Goal: Use online tool/utility: Utilize a website feature to perform a specific function

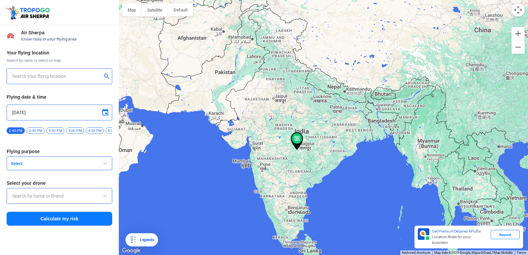
type input "144, Khattalwada, Wadgaon, Maharashtra 442301, India"
drag, startPoint x: 203, startPoint y: 156, endPoint x: 156, endPoint y: 102, distance: 71.5
click at [156, 102] on div at bounding box center [323, 127] width 409 height 255
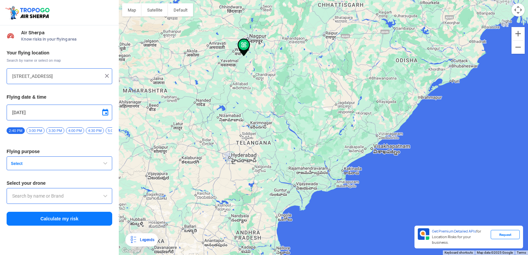
drag, startPoint x: 239, startPoint y: 156, endPoint x: 214, endPoint y: 76, distance: 83.3
click at [230, 115] on div at bounding box center [323, 127] width 409 height 255
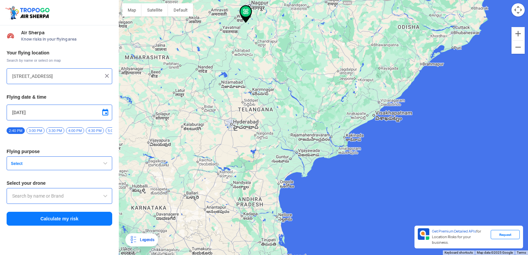
drag, startPoint x: 228, startPoint y: 78, endPoint x: 248, endPoint y: 123, distance: 48.6
click at [248, 123] on div at bounding box center [323, 127] width 409 height 255
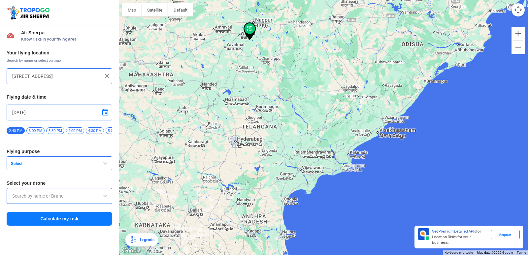
drag, startPoint x: 246, startPoint y: 12, endPoint x: 250, endPoint y: 29, distance: 17.9
click at [250, 29] on img at bounding box center [249, 31] width 13 height 18
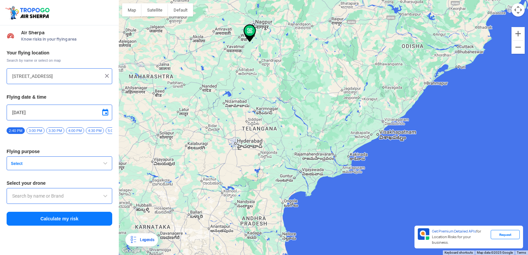
click at [106, 75] on img at bounding box center [107, 76] width 7 height 7
click at [63, 77] on input "text" at bounding box center [56, 76] width 89 height 8
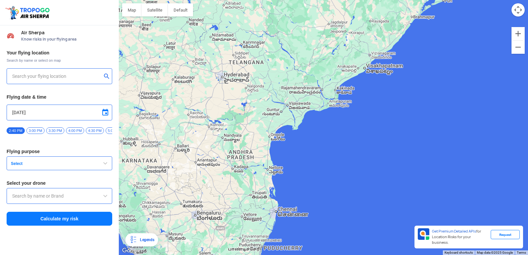
drag, startPoint x: 323, startPoint y: 127, endPoint x: 319, endPoint y: 94, distance: 32.9
click at [319, 94] on div at bounding box center [323, 127] width 409 height 255
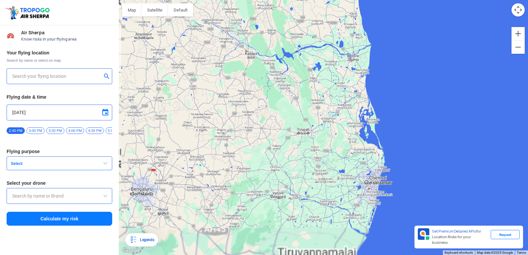
drag, startPoint x: 210, startPoint y: 158, endPoint x: 210, endPoint y: 60, distance: 97.9
click at [210, 60] on div at bounding box center [323, 127] width 409 height 255
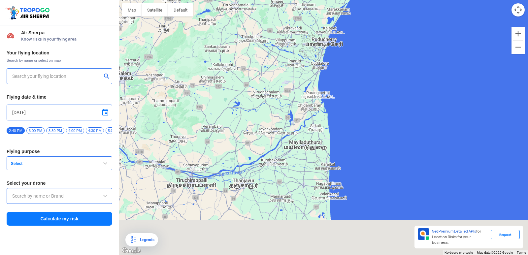
drag, startPoint x: 261, startPoint y: 173, endPoint x: 220, endPoint y: 69, distance: 111.6
click at [222, 72] on div at bounding box center [323, 127] width 409 height 255
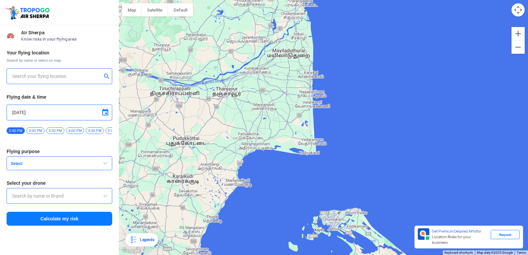
drag, startPoint x: 289, startPoint y: 107, endPoint x: 348, endPoint y: 132, distance: 64.0
click at [348, 132] on div at bounding box center [323, 127] width 409 height 255
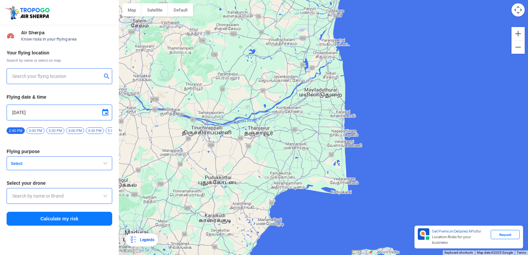
drag, startPoint x: 258, startPoint y: 167, endPoint x: 259, endPoint y: 208, distance: 40.2
click at [259, 208] on div at bounding box center [323, 127] width 409 height 255
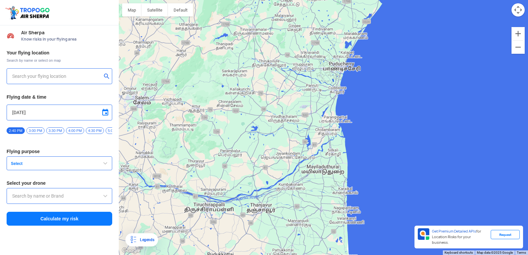
drag, startPoint x: 273, startPoint y: 188, endPoint x: 272, endPoint y: 229, distance: 40.6
click at [272, 229] on div at bounding box center [323, 127] width 409 height 255
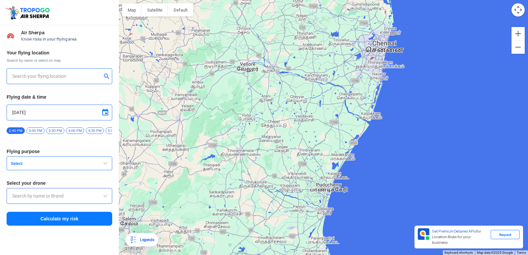
drag, startPoint x: 340, startPoint y: 245, endPoint x: 338, endPoint y: 253, distance: 8.7
click at [338, 250] on div at bounding box center [323, 127] width 409 height 255
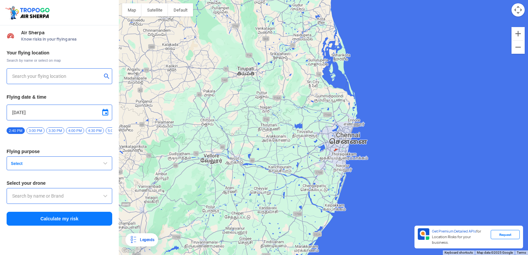
drag, startPoint x: 330, startPoint y: 179, endPoint x: 314, endPoint y: 237, distance: 60.2
click at [314, 237] on div at bounding box center [323, 127] width 409 height 255
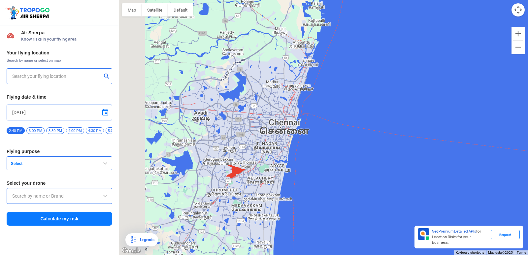
drag, startPoint x: 219, startPoint y: 186, endPoint x: 288, endPoint y: 183, distance: 69.6
click at [288, 183] on div at bounding box center [323, 127] width 409 height 255
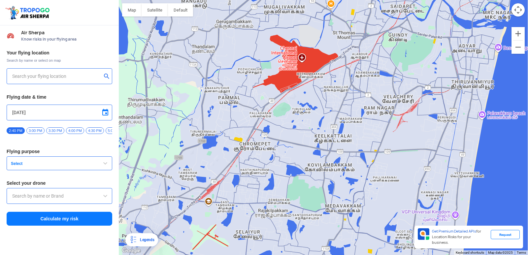
drag, startPoint x: 243, startPoint y: 166, endPoint x: 198, endPoint y: 204, distance: 58.7
click at [198, 204] on div at bounding box center [323, 127] width 409 height 255
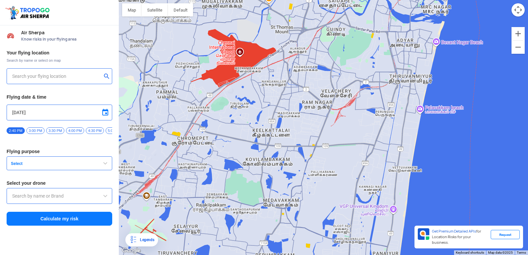
drag, startPoint x: 230, startPoint y: 217, endPoint x: 217, endPoint y: 149, distance: 69.2
click at [217, 149] on div at bounding box center [323, 127] width 409 height 255
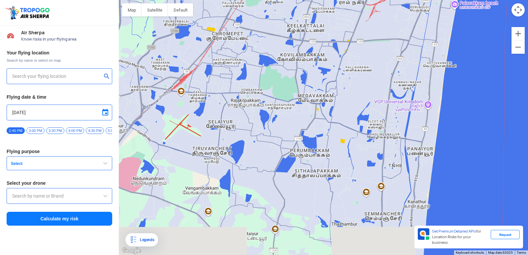
drag, startPoint x: 172, startPoint y: 204, endPoint x: 208, endPoint y: 148, distance: 66.0
click at [208, 148] on div at bounding box center [323, 127] width 409 height 255
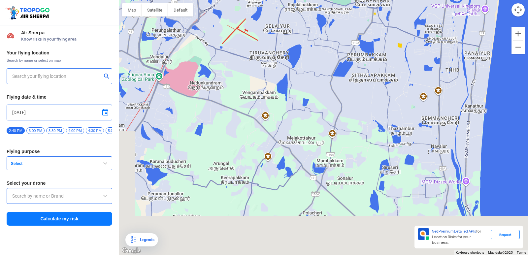
drag, startPoint x: 240, startPoint y: 161, endPoint x: 256, endPoint y: 132, distance: 32.3
click at [256, 132] on div at bounding box center [323, 127] width 409 height 255
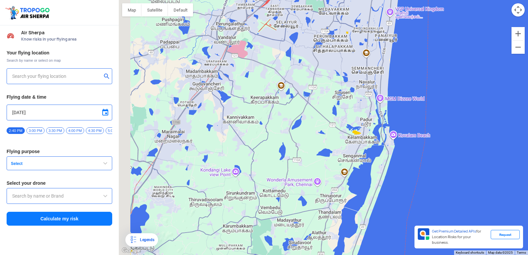
drag, startPoint x: 205, startPoint y: 187, endPoint x: 227, endPoint y: 137, distance: 54.6
click at [227, 137] on div at bounding box center [323, 127] width 409 height 255
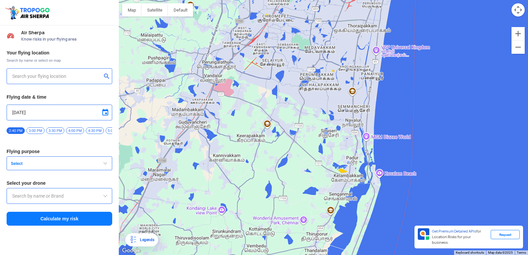
drag, startPoint x: 229, startPoint y: 119, endPoint x: 210, endPoint y: 173, distance: 56.7
click at [210, 173] on div at bounding box center [323, 127] width 409 height 255
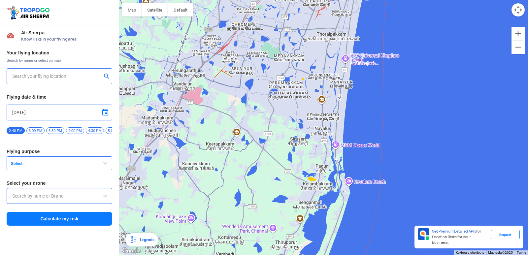
drag, startPoint x: 232, startPoint y: 170, endPoint x: 196, endPoint y: 180, distance: 37.3
click at [196, 180] on div at bounding box center [323, 127] width 409 height 255
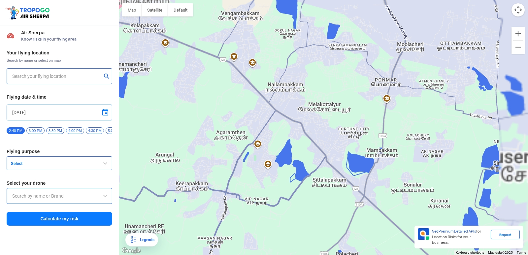
drag, startPoint x: 190, startPoint y: 185, endPoint x: 186, endPoint y: 187, distance: 4.7
click at [186, 187] on div at bounding box center [323, 127] width 409 height 255
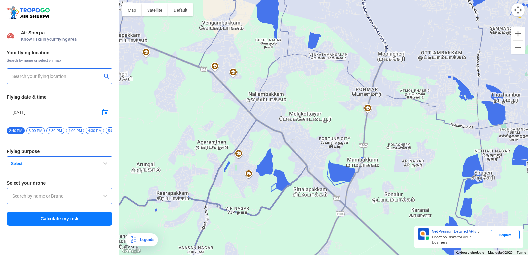
drag, startPoint x: 237, startPoint y: 193, endPoint x: 212, endPoint y: 198, distance: 25.4
click at [212, 198] on div at bounding box center [323, 127] width 409 height 255
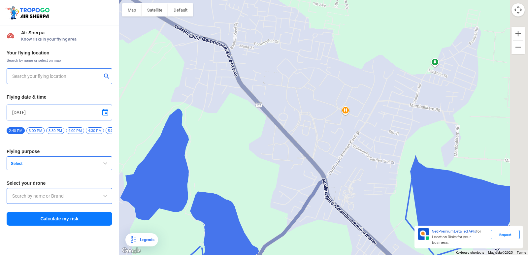
drag, startPoint x: 280, startPoint y: 137, endPoint x: 236, endPoint y: 206, distance: 81.9
click at [236, 206] on div at bounding box center [323, 127] width 409 height 255
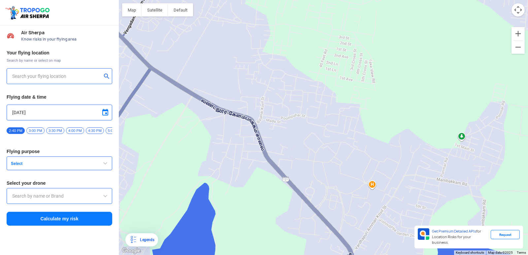
drag, startPoint x: 201, startPoint y: 152, endPoint x: 235, endPoint y: 221, distance: 77.4
click at [237, 223] on div at bounding box center [323, 127] width 409 height 255
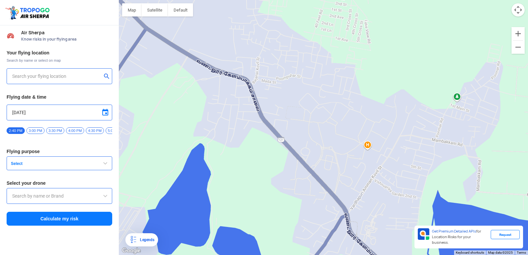
drag, startPoint x: 200, startPoint y: 173, endPoint x: 177, endPoint y: 105, distance: 72.0
click at [174, 94] on div at bounding box center [323, 127] width 409 height 255
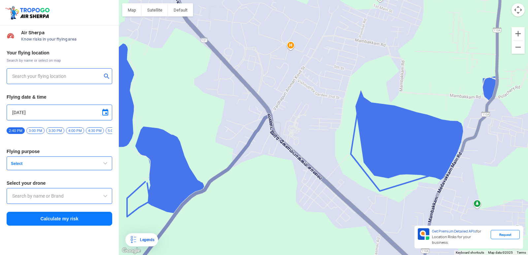
drag, startPoint x: 240, startPoint y: 159, endPoint x: 184, endPoint y: 89, distance: 89.9
click at [184, 89] on div at bounding box center [323, 127] width 409 height 255
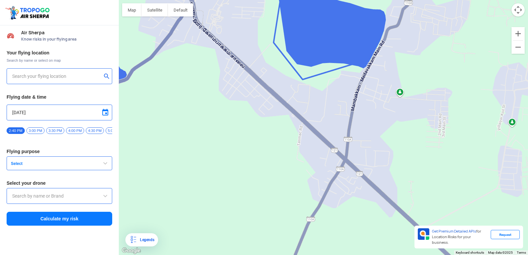
drag, startPoint x: 285, startPoint y: 164, endPoint x: 187, endPoint y: 101, distance: 116.7
click at [187, 101] on div at bounding box center [323, 127] width 409 height 255
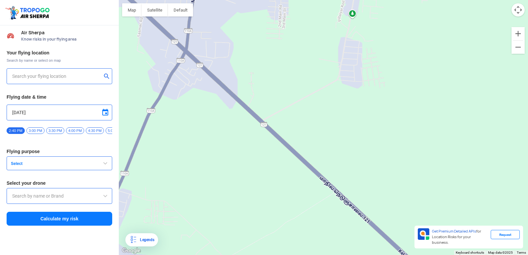
drag, startPoint x: 247, startPoint y: 150, endPoint x: 203, endPoint y: 93, distance: 71.7
click at [203, 93] on div at bounding box center [323, 127] width 409 height 255
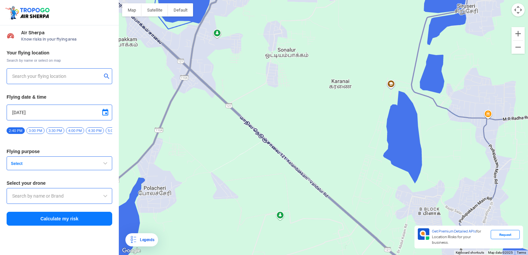
drag, startPoint x: 255, startPoint y: 172, endPoint x: 185, endPoint y: 48, distance: 142.8
click at [185, 48] on div at bounding box center [323, 127] width 409 height 255
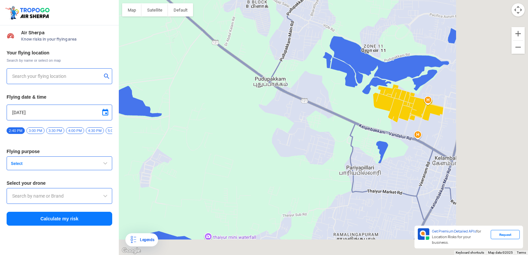
drag, startPoint x: 288, startPoint y: 161, endPoint x: 191, endPoint y: 89, distance: 120.7
click at [191, 89] on div at bounding box center [323, 127] width 409 height 255
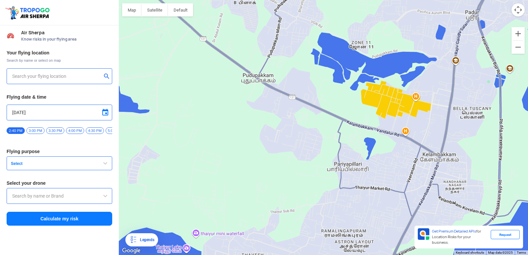
drag
click at [256, 147] on div at bounding box center [323, 127] width 409 height 255
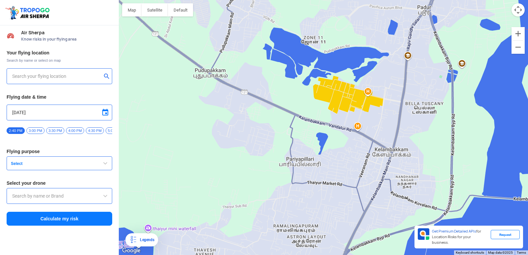
click at [343, 181] on div at bounding box center [323, 127] width 409 height 255
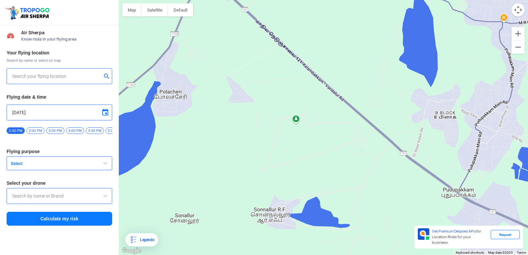
click at [280, 192] on div at bounding box center [323, 127] width 409 height 255
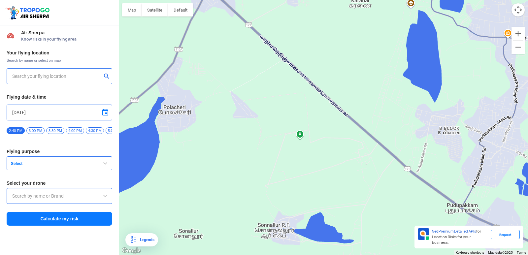
click at [266, 206] on div at bounding box center [323, 127] width 409 height 255
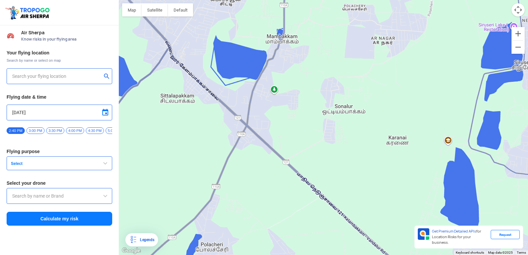
click at [272, 208] on div at bounding box center [323, 127] width 409 height 255
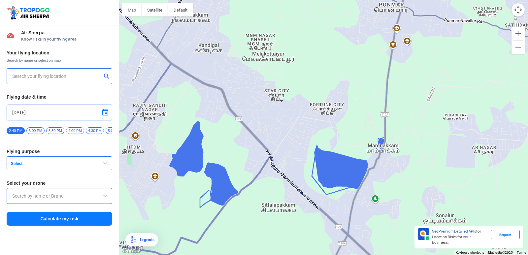
click at [234, 188] on div at bounding box center [323, 127] width 409 height 255
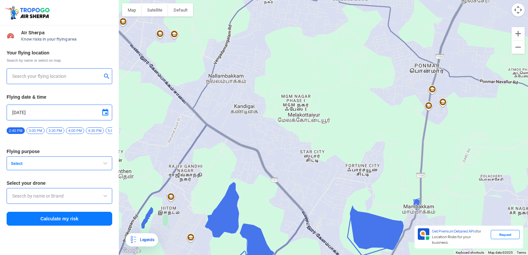
click at [206, 156] on div at bounding box center [323, 127] width 409 height 255
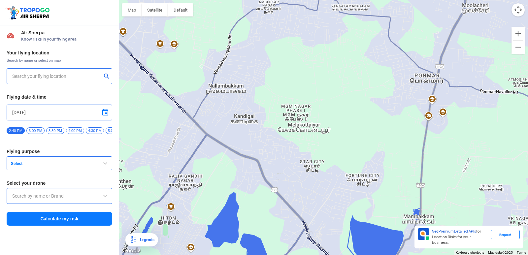
click at [240, 120] on div at bounding box center [323, 127] width 409 height 255
type input "No.617 A.Panruti kandigai village veeracholapuram.sriperumbathur Taluk, Kandiga…"
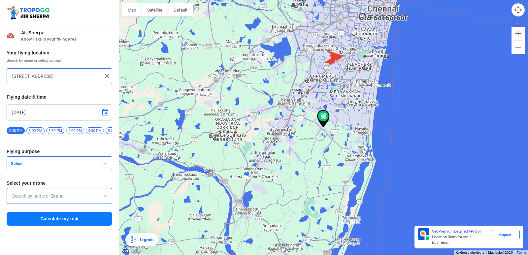
click at [64, 166] on span "Select" at bounding box center [49, 163] width 82 height 5
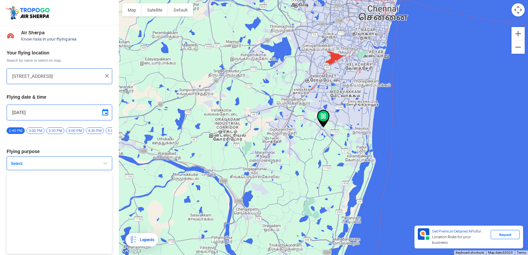
scroll to position [2, 0]
click at [48, 166] on span "Select" at bounding box center [49, 163] width 82 height 5
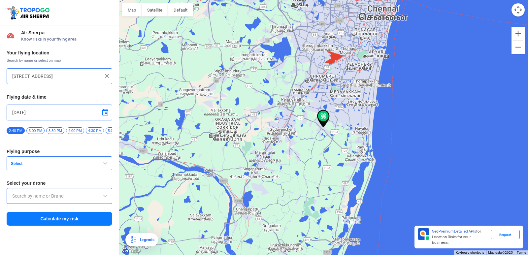
click at [48, 166] on span "Select" at bounding box center [49, 163] width 82 height 5
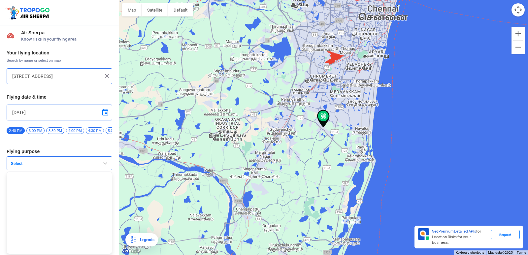
click at [48, 166] on span "Select" at bounding box center [49, 163] width 82 height 5
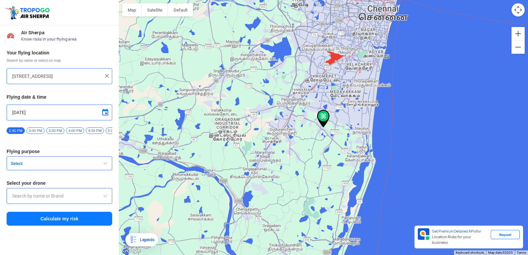
click at [46, 197] on input "text" at bounding box center [59, 196] width 94 height 8
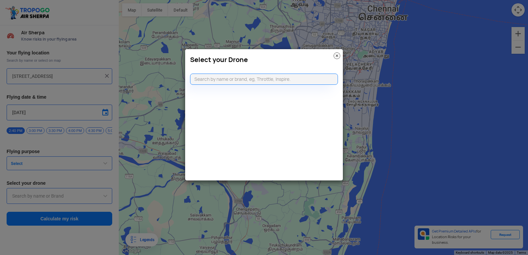
click at [332, 55] on div "Select your Drone" at bounding box center [264, 58] width 158 height 18
click at [258, 81] on input "text" at bounding box center [264, 79] width 148 height 11
click at [337, 56] on img at bounding box center [336, 55] width 7 height 7
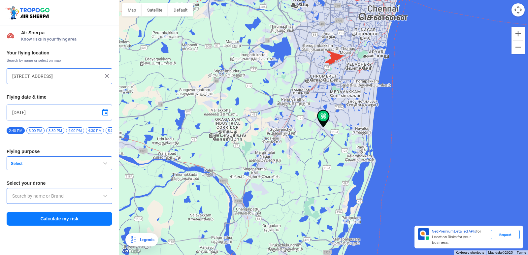
click at [57, 226] on button "Calculate my risk" at bounding box center [60, 219] width 106 height 14
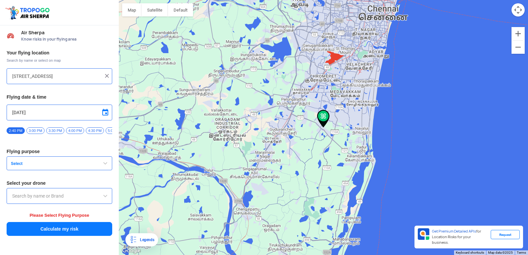
click at [34, 198] on input "text" at bounding box center [59, 196] width 94 height 8
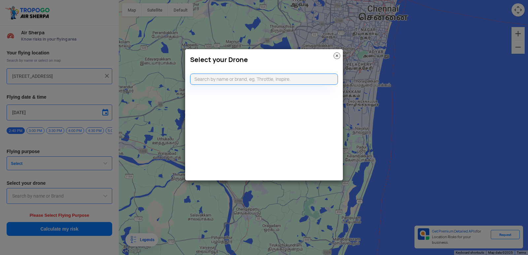
click at [30, 161] on modal-container "Select your Drone" at bounding box center [264, 127] width 528 height 255
click at [338, 57] on img at bounding box center [336, 55] width 7 height 7
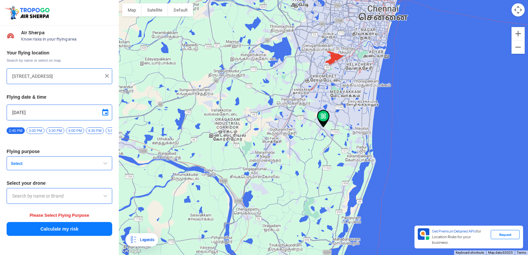
click at [48, 166] on span "Select" at bounding box center [49, 163] width 82 height 5
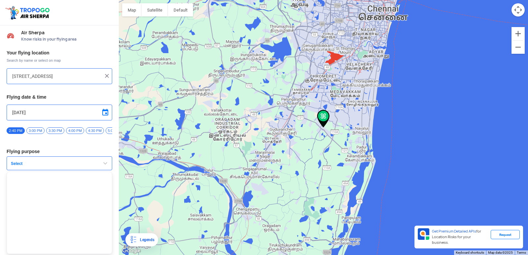
scroll to position [2, 0]
click at [50, 215] on ul at bounding box center [60, 212] width 106 height 82
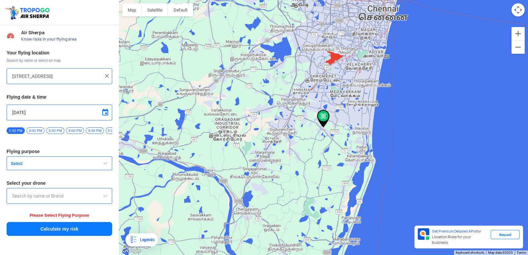
click at [58, 129] on span "3:30 PM" at bounding box center [55, 130] width 18 height 7
click at [53, 165] on span "Select" at bounding box center [49, 163] width 82 height 5
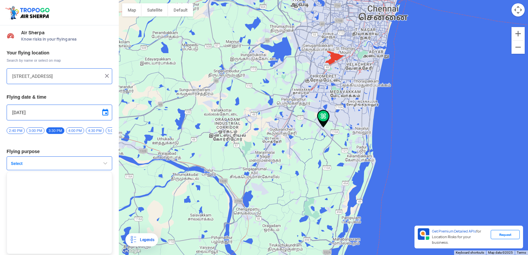
click at [39, 161] on button "Select" at bounding box center [60, 163] width 106 height 14
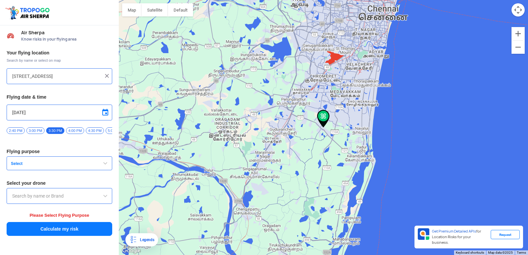
click at [59, 148] on div "Your flying location Search by name or select on map No.617 A.Panruti kandigai …" at bounding box center [59, 142] width 119 height 193
click at [47, 199] on input "text" at bounding box center [59, 196] width 94 height 8
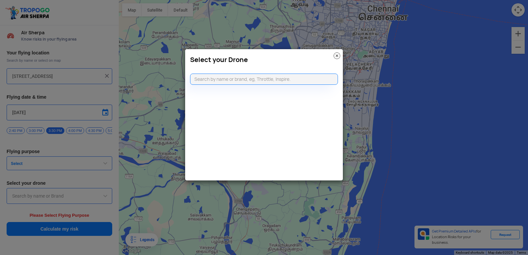
click at [223, 92] on div "Select your Drone" at bounding box center [264, 115] width 158 height 132
click at [227, 77] on input "text" at bounding box center [264, 79] width 148 height 11
type input "m"
type input "p"
type input "t"
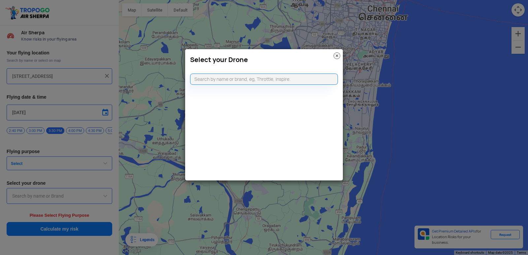
click at [217, 85] on div "Select your Drone" at bounding box center [264, 115] width 158 height 132
click at [217, 82] on input "text" at bounding box center [264, 79] width 148 height 11
type input "dji mini 4 pro"
click at [336, 60] on h3 "Select your Drone" at bounding box center [264, 60] width 148 height 8
click at [336, 53] on img at bounding box center [336, 55] width 7 height 7
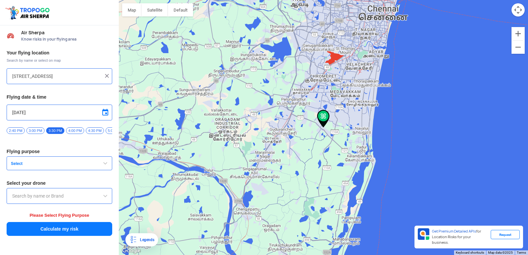
click at [502, 239] on div "Request" at bounding box center [504, 234] width 29 height 9
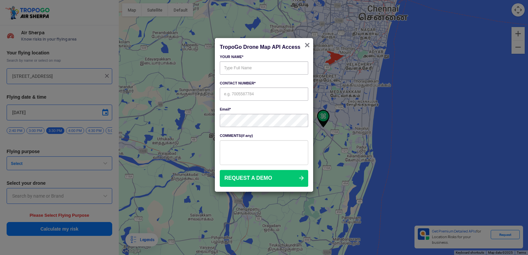
click at [307, 41] on span "×" at bounding box center [306, 45] width 5 height 10
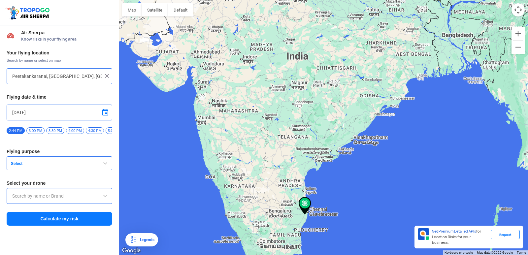
click at [22, 164] on span "Select" at bounding box center [49, 163] width 82 height 5
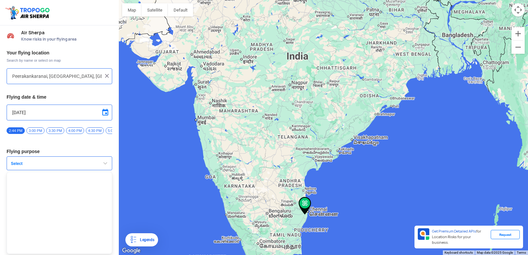
scroll to position [2, 0]
click at [181, 168] on div at bounding box center [323, 127] width 409 height 255
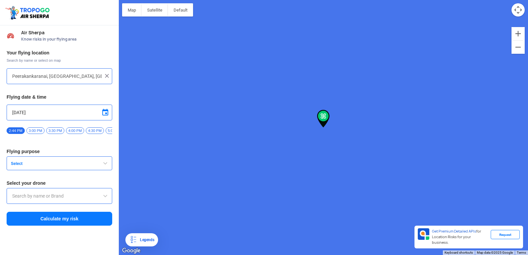
scroll to position [0, 0]
drag, startPoint x: 352, startPoint y: 132, endPoint x: 316, endPoint y: 110, distance: 41.7
click at [316, 110] on div at bounding box center [323, 127] width 409 height 255
drag, startPoint x: 294, startPoint y: 124, endPoint x: 233, endPoint y: 107, distance: 63.8
click at [325, 110] on div at bounding box center [323, 127] width 409 height 255
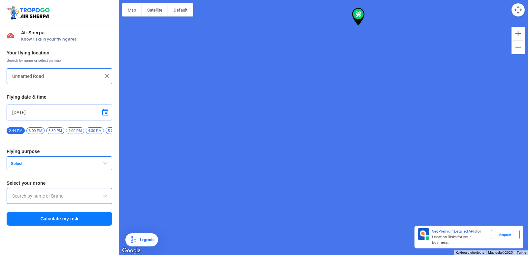
click at [71, 76] on input "Unnamed Road" at bounding box center [56, 76] width 89 height 8
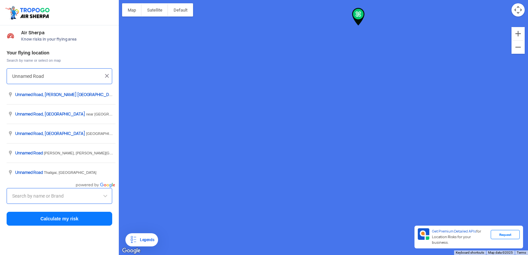
click at [296, 138] on div at bounding box center [323, 127] width 409 height 255
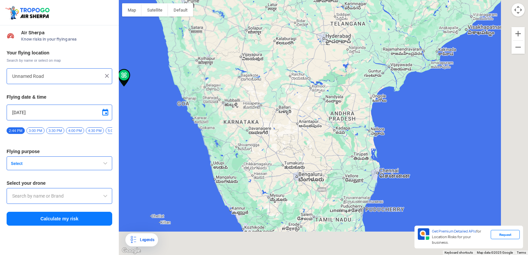
drag, startPoint x: 235, startPoint y: 156, endPoint x: 63, endPoint y: 83, distance: 186.3
click at [59, 84] on div "Location Risk Score Air Sherpa Know risks in your flying area Your flying locat…" at bounding box center [264, 127] width 528 height 255
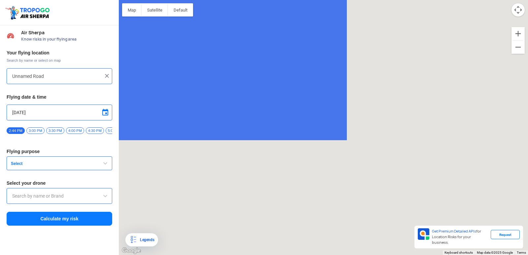
drag, startPoint x: 274, startPoint y: 119, endPoint x: 399, endPoint y: 127, distance: 125.2
click at [461, 117] on div at bounding box center [323, 127] width 409 height 255
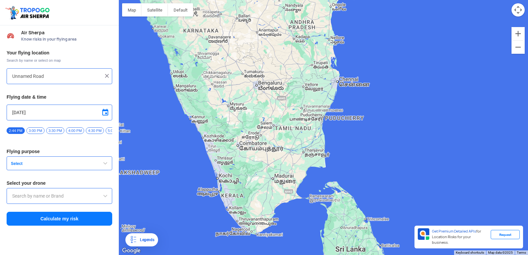
drag, startPoint x: 288, startPoint y: 174, endPoint x: 129, endPoint y: 64, distance: 193.5
click at [129, 64] on div at bounding box center [323, 127] width 409 height 255
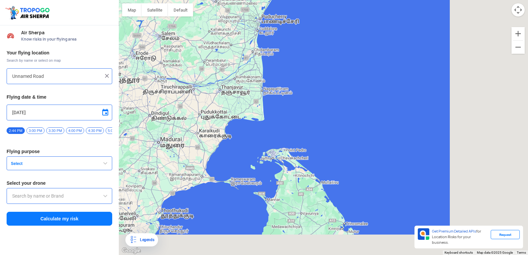
drag, startPoint x: 137, startPoint y: 152, endPoint x: 131, endPoint y: 150, distance: 6.5
click at [131, 150] on div at bounding box center [323, 127] width 409 height 255
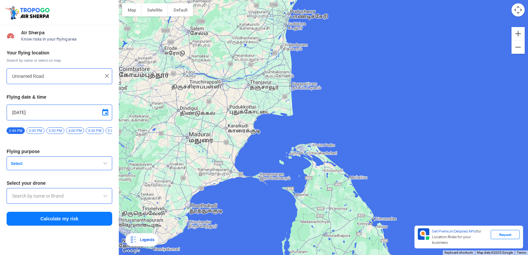
drag, startPoint x: 207, startPoint y: 180, endPoint x: 245, endPoint y: 167, distance: 39.6
click at [245, 168] on div at bounding box center [323, 127] width 409 height 255
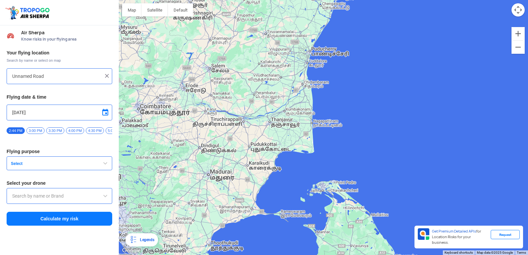
drag, startPoint x: 274, startPoint y: 139, endPoint x: 276, endPoint y: 147, distance: 7.8
click at [276, 147] on div at bounding box center [323, 127] width 409 height 255
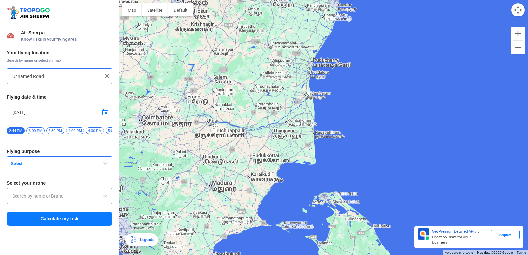
click at [318, 95] on div at bounding box center [323, 127] width 409 height 255
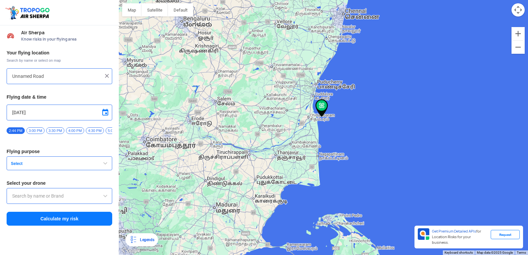
type input "Pazhaiyar, [GEOGRAPHIC_DATA], [GEOGRAPHIC_DATA]"
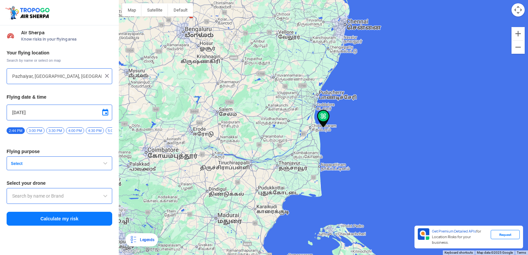
click at [44, 110] on input "[DATE]" at bounding box center [59, 112] width 94 height 8
click at [131, 178] on div at bounding box center [264, 127] width 528 height 255
click at [62, 162] on button "Select" at bounding box center [60, 163] width 106 height 14
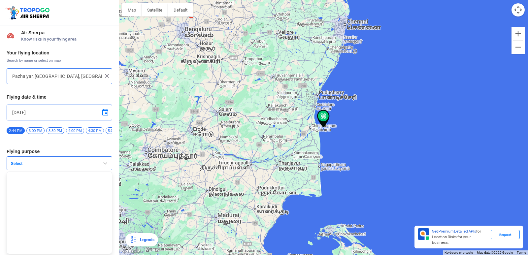
click at [16, 213] on ul at bounding box center [60, 212] width 106 height 82
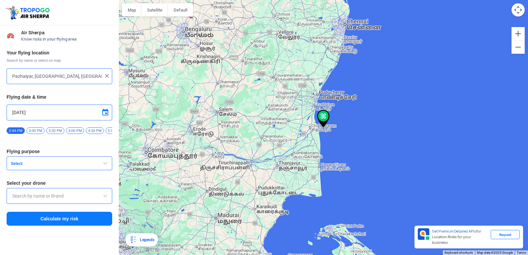
click at [33, 204] on div at bounding box center [60, 196] width 106 height 16
click at [38, 199] on input "text" at bounding box center [59, 196] width 94 height 8
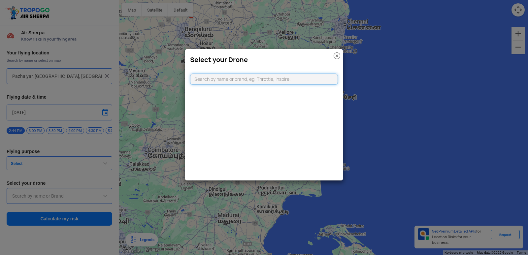
drag, startPoint x: 240, startPoint y: 120, endPoint x: 231, endPoint y: 110, distance: 13.3
click at [233, 119] on div "Select your Drone" at bounding box center [264, 115] width 158 height 132
click at [230, 86] on div "Select your Drone" at bounding box center [264, 115] width 158 height 132
